Goal: Information Seeking & Learning: Learn about a topic

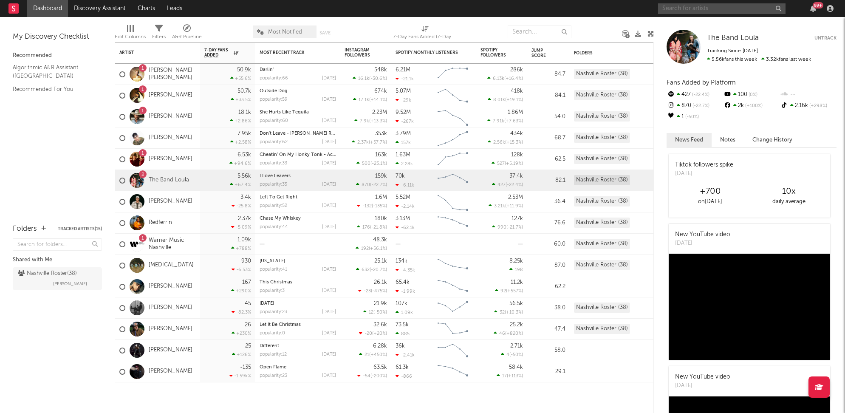
click at [728, 5] on input "text" at bounding box center [721, 8] width 127 height 11
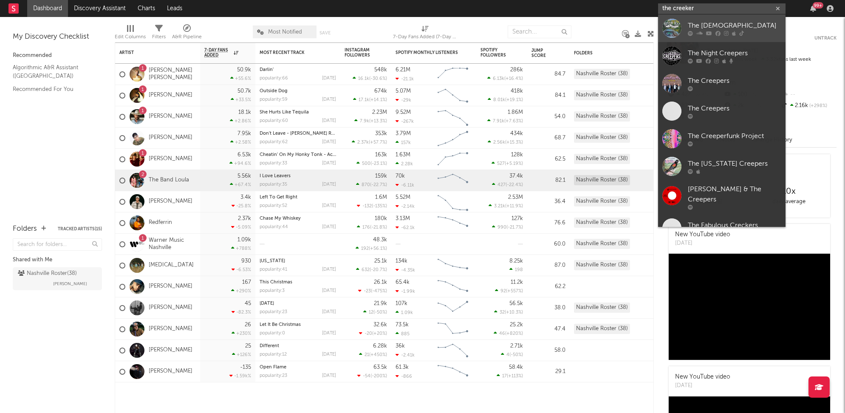
type input "the creeker"
click at [727, 22] on div "The [DEMOGRAPHIC_DATA]" at bounding box center [734, 25] width 93 height 10
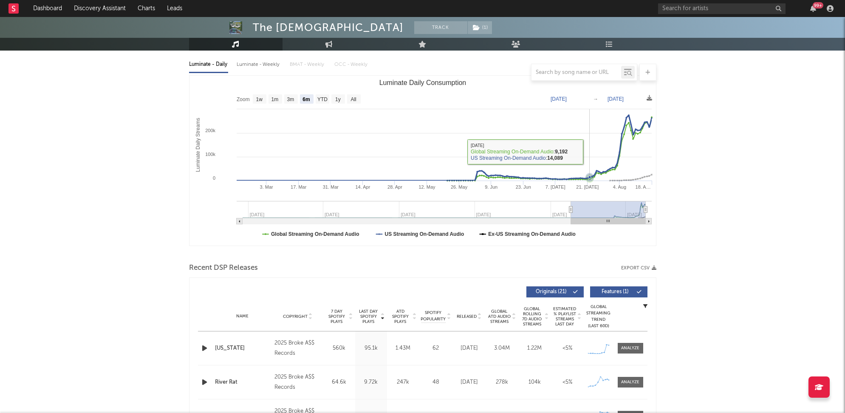
scroll to position [92, 0]
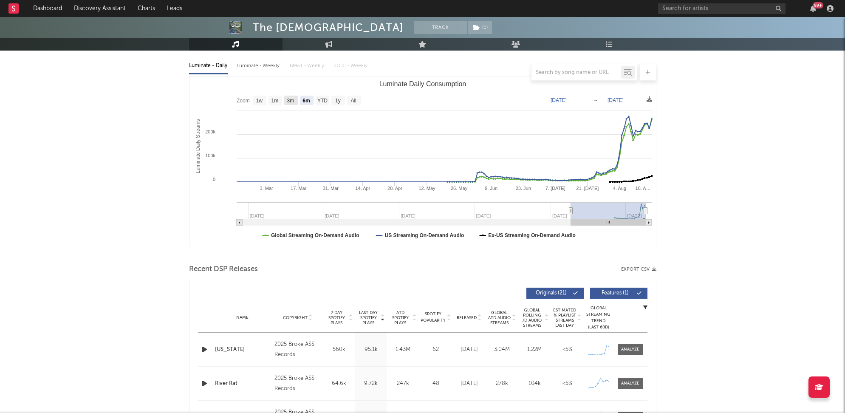
click at [291, 99] on text "3m" at bounding box center [290, 101] width 7 height 6
select select "3m"
type input "[DATE]"
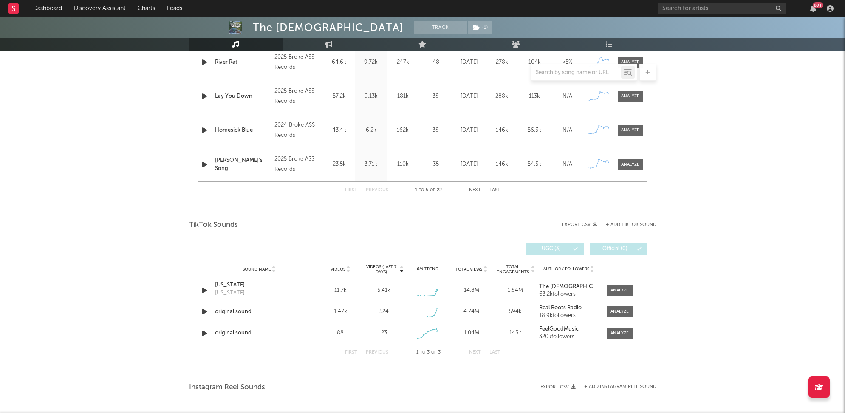
scroll to position [487, 0]
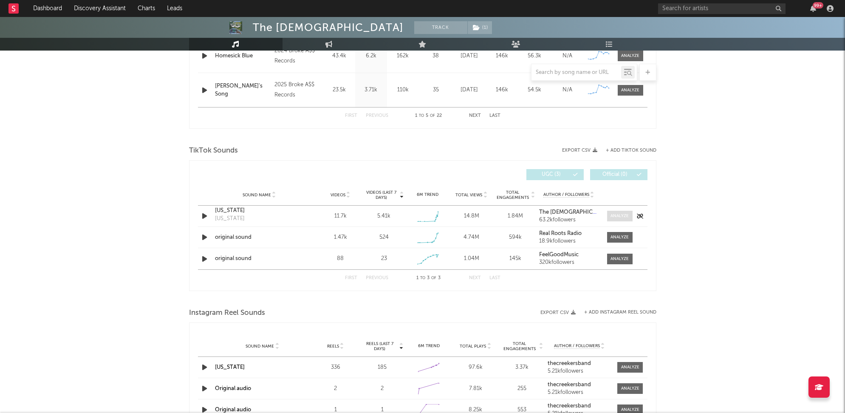
click at [613, 215] on div at bounding box center [619, 216] width 18 height 6
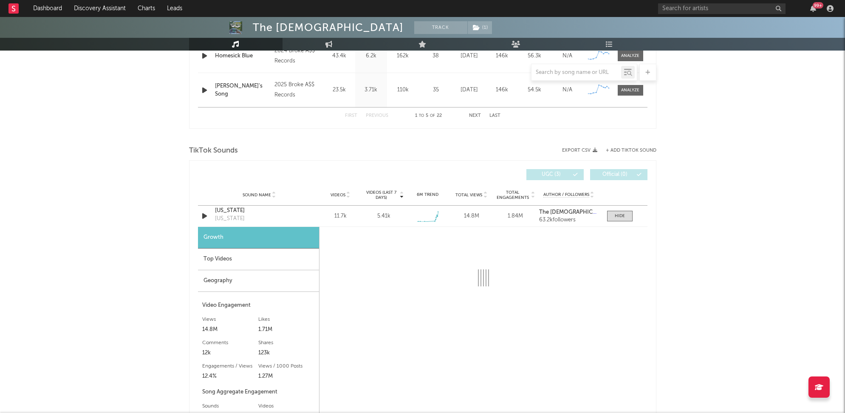
select select "1w"
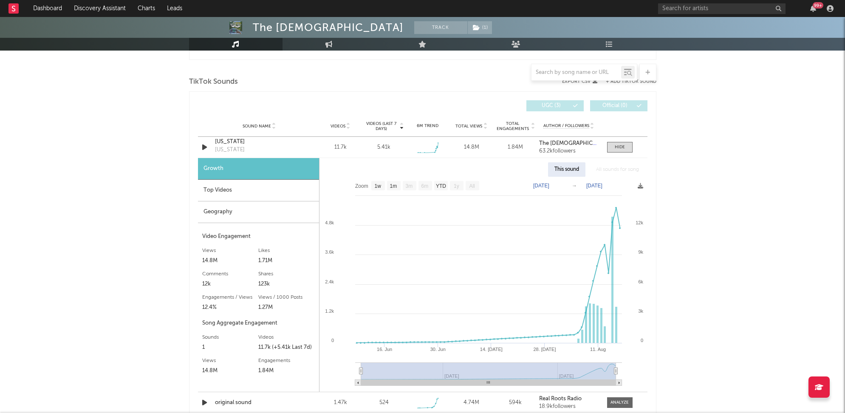
scroll to position [557, 0]
click at [239, 142] on div "[US_STATE]" at bounding box center [259, 140] width 89 height 8
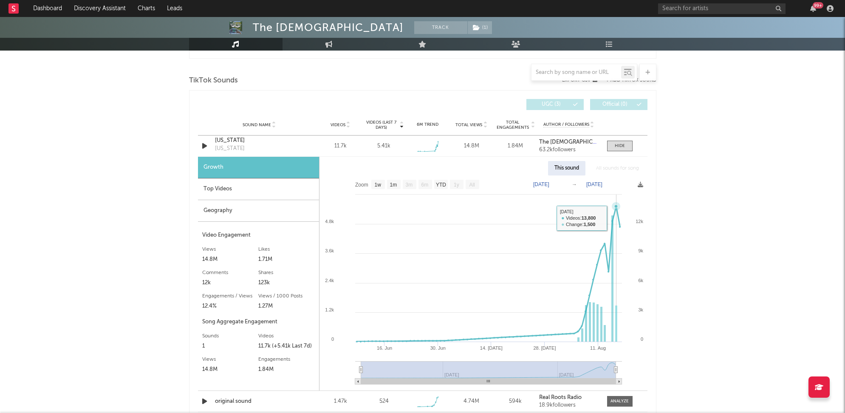
click at [614, 217] on icon at bounding box center [488, 273] width 263 height 135
click at [241, 142] on div "[US_STATE]" at bounding box center [259, 140] width 89 height 8
click at [717, 12] on input "text" at bounding box center [721, 8] width 127 height 11
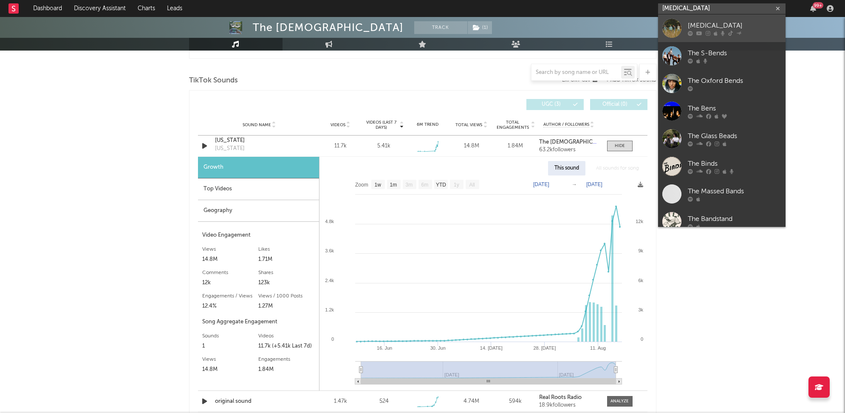
type input "[MEDICAL_DATA]"
click at [694, 23] on div "[MEDICAL_DATA]" at bounding box center [734, 25] width 93 height 10
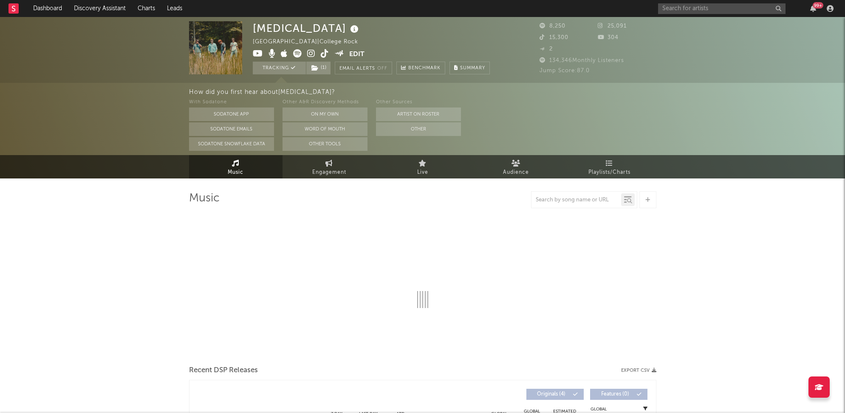
select select "6m"
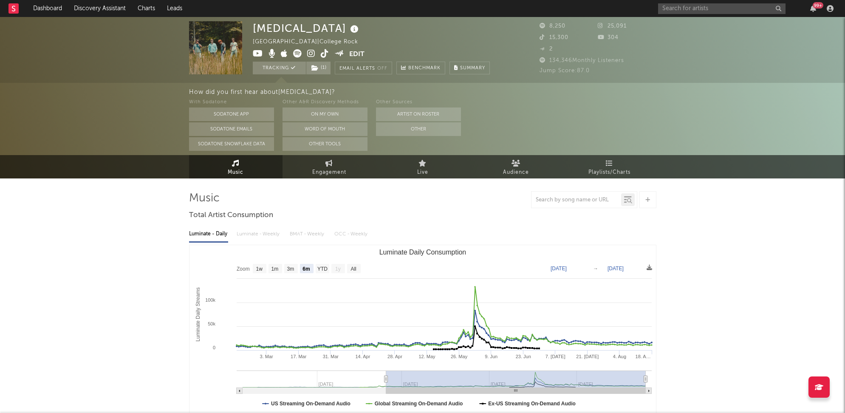
click at [310, 52] on icon at bounding box center [311, 53] width 8 height 8
